Goal: Navigation & Orientation: Find specific page/section

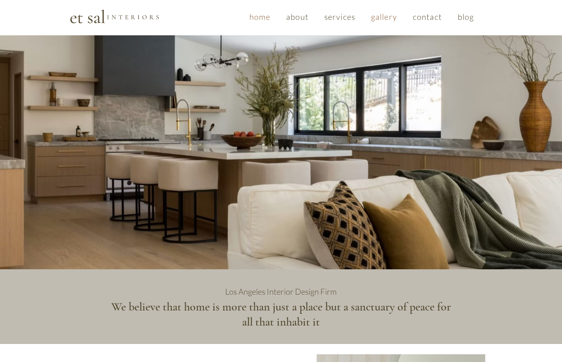
click at [375, 19] on span "gallery" at bounding box center [384, 17] width 26 height 10
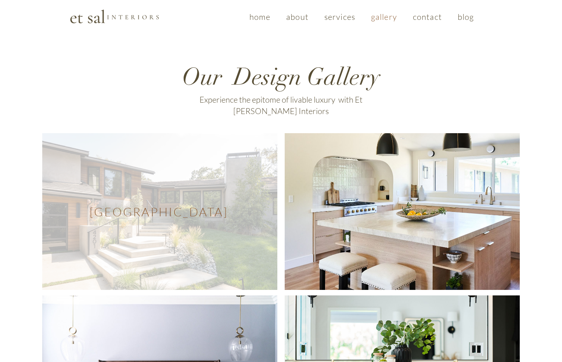
click at [173, 241] on span "[GEOGRAPHIC_DATA]" at bounding box center [159, 211] width 235 height 157
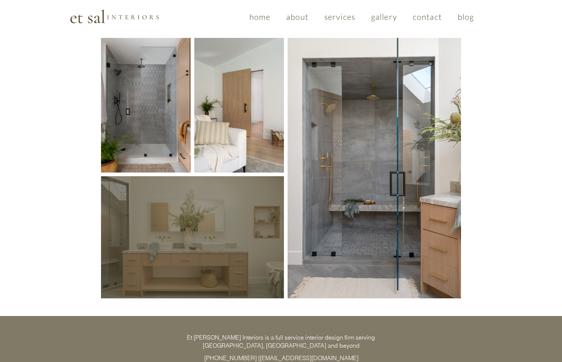
scroll to position [1080, 0]
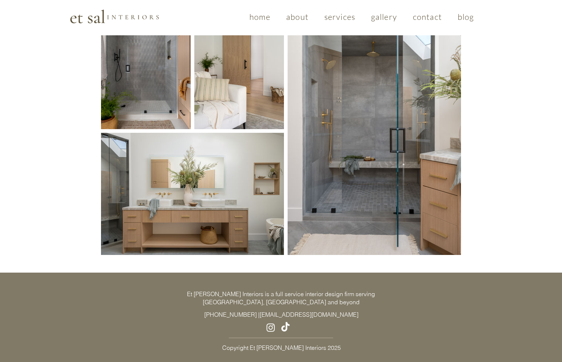
click at [117, 299] on div "Et [PERSON_NAME] Interiors is a full service interior design firm serving [GEOG…" at bounding box center [281, 321] width 562 height 98
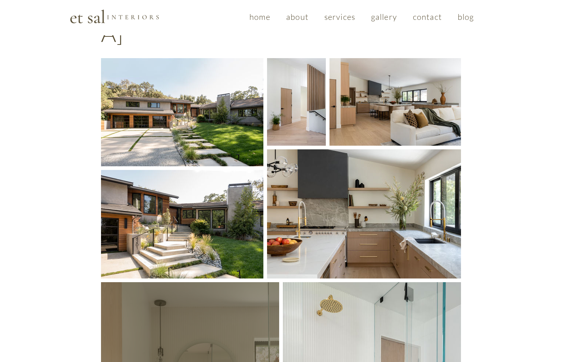
scroll to position [0, 0]
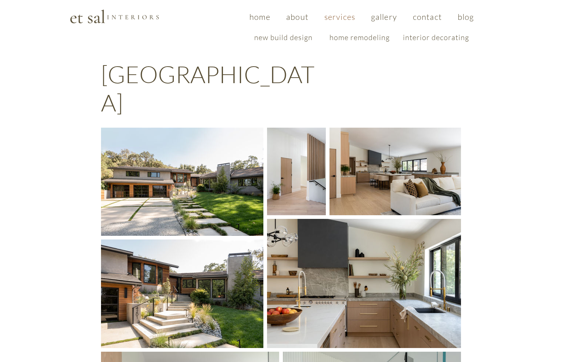
click at [354, 15] on span "services" at bounding box center [339, 17] width 31 height 10
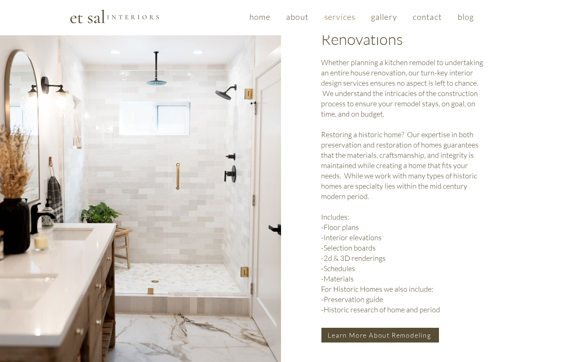
scroll to position [708, 0]
